Goal: Task Accomplishment & Management: Manage account settings

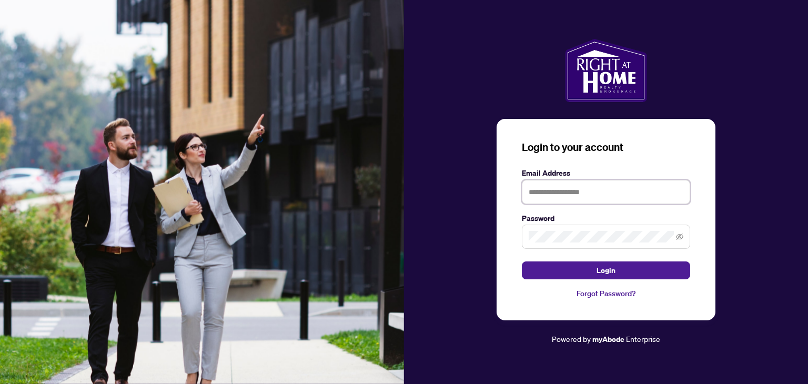
click at [548, 194] on input "text" at bounding box center [606, 192] width 168 height 24
type input "**********"
click at [551, 247] on span at bounding box center [606, 237] width 168 height 24
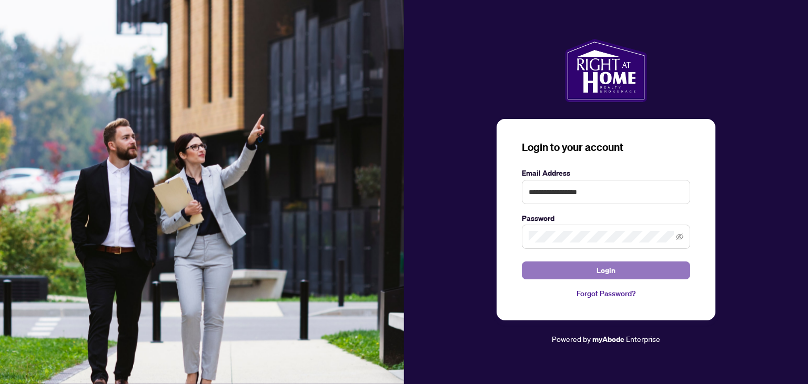
click at [607, 271] on span "Login" at bounding box center [605, 270] width 19 height 17
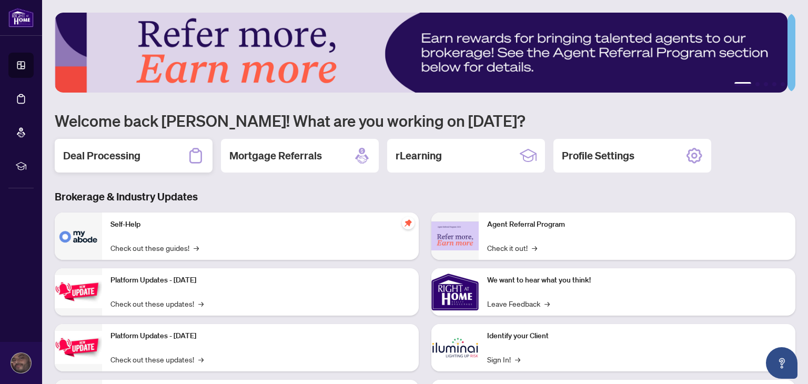
click at [106, 167] on div "Deal Processing" at bounding box center [134, 156] width 158 height 34
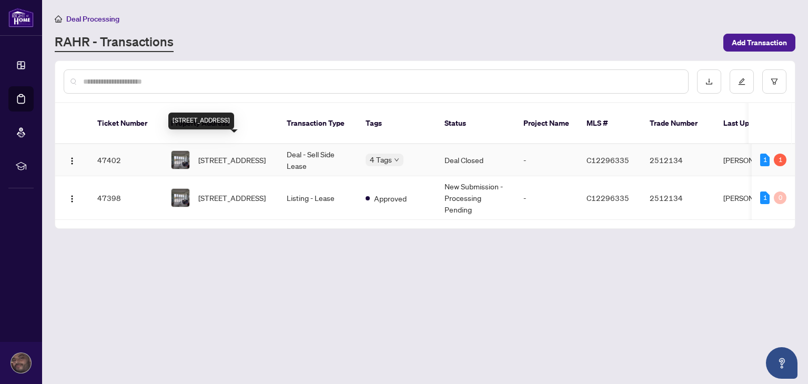
click at [221, 154] on span "[STREET_ADDRESS]" at bounding box center [231, 160] width 67 height 12
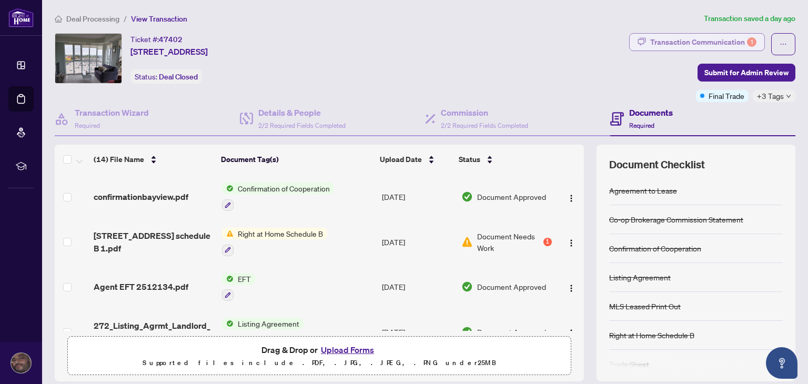
click at [697, 44] on div "Transaction Communication 1" at bounding box center [703, 42] width 106 height 17
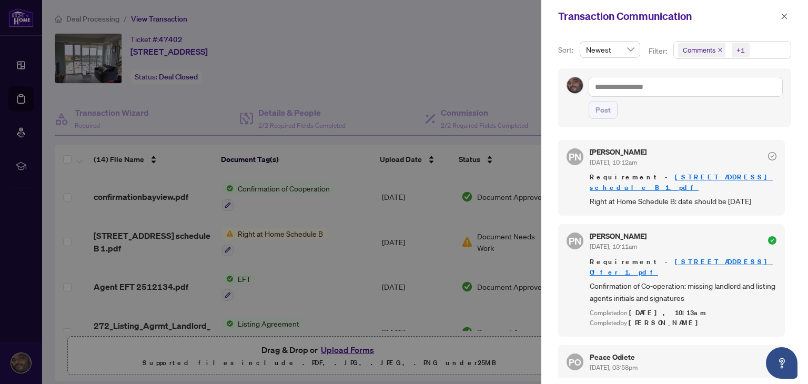
click at [499, 80] on div at bounding box center [404, 192] width 808 height 384
click at [782, 19] on icon "close" at bounding box center [784, 16] width 7 height 7
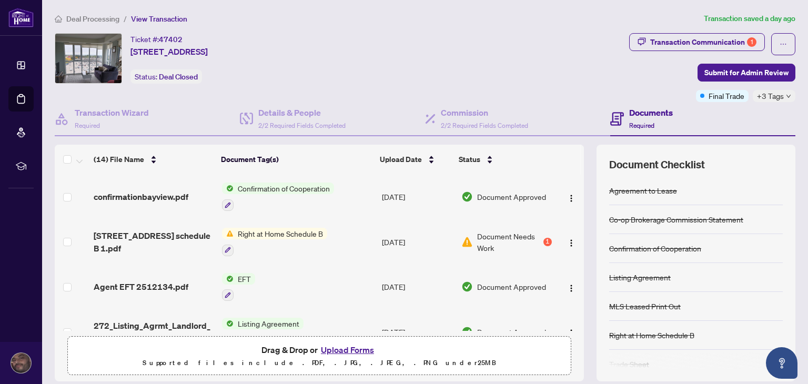
click at [332, 351] on button "Upload Forms" at bounding box center [347, 350] width 59 height 14
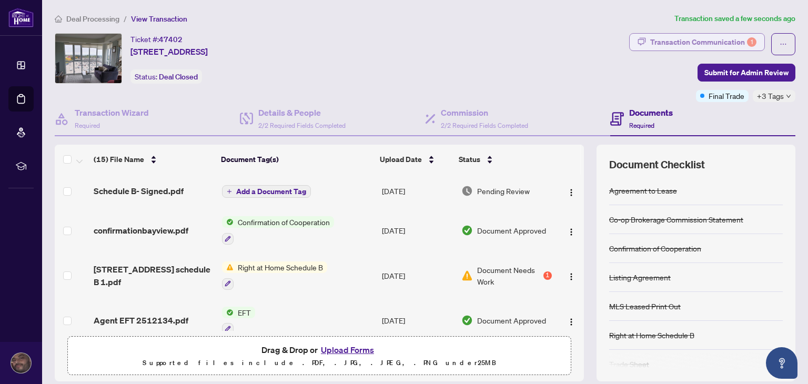
click at [697, 45] on div "Transaction Communication 1" at bounding box center [703, 42] width 106 height 17
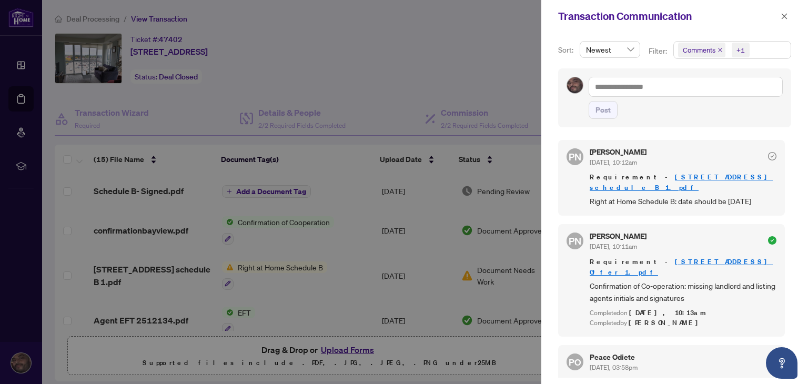
click at [477, 68] on div at bounding box center [404, 192] width 808 height 384
click at [783, 18] on icon "close" at bounding box center [784, 16] width 7 height 7
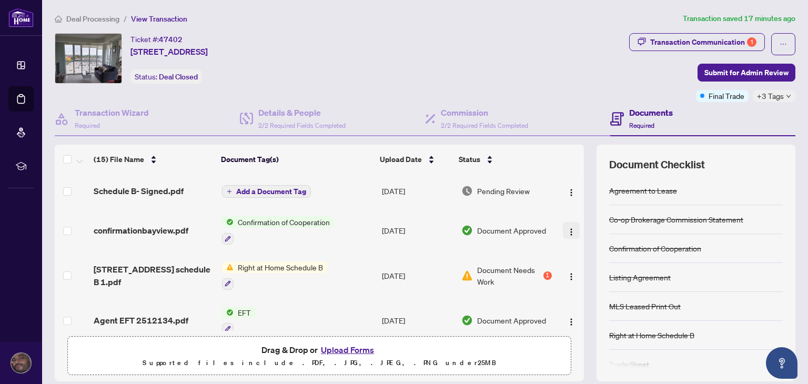
click at [567, 230] on img "button" at bounding box center [571, 232] width 8 height 8
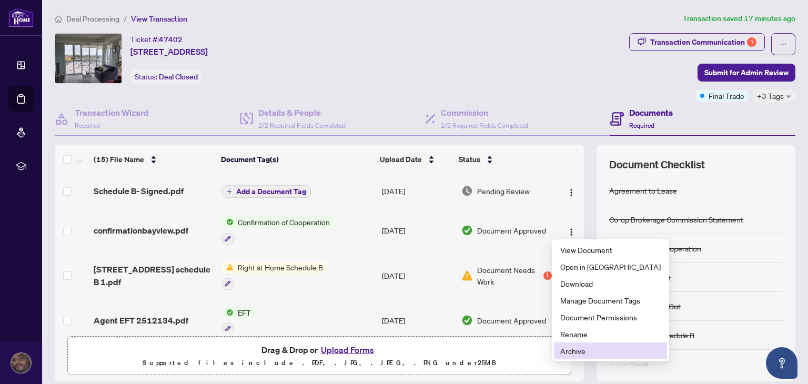
click at [573, 352] on span "Archive" at bounding box center [610, 351] width 100 height 12
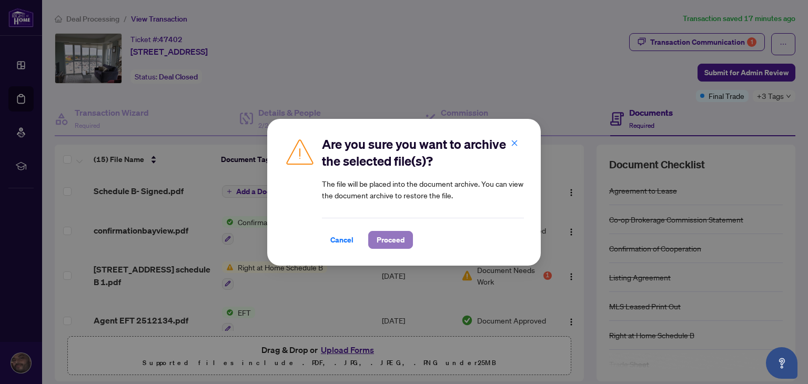
click at [380, 246] on span "Proceed" at bounding box center [391, 239] width 28 height 17
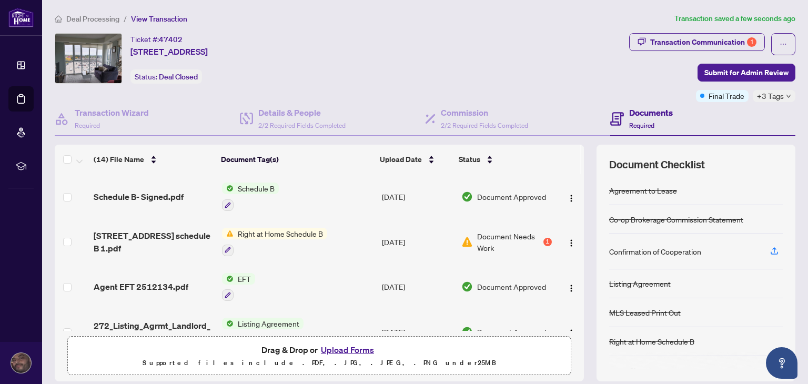
click at [347, 348] on button "Upload Forms" at bounding box center [347, 350] width 59 height 14
